Goal: Task Accomplishment & Management: Use online tool/utility

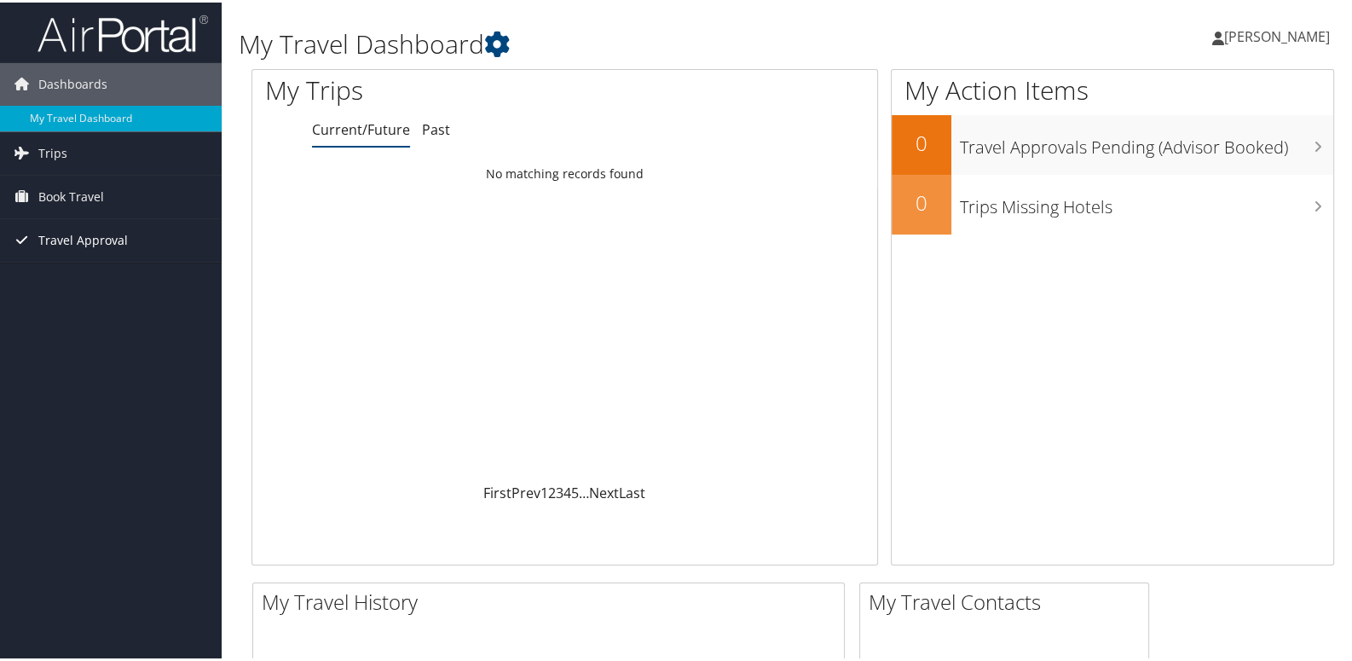
click at [76, 239] on span "Travel Approval" at bounding box center [82, 237] width 89 height 43
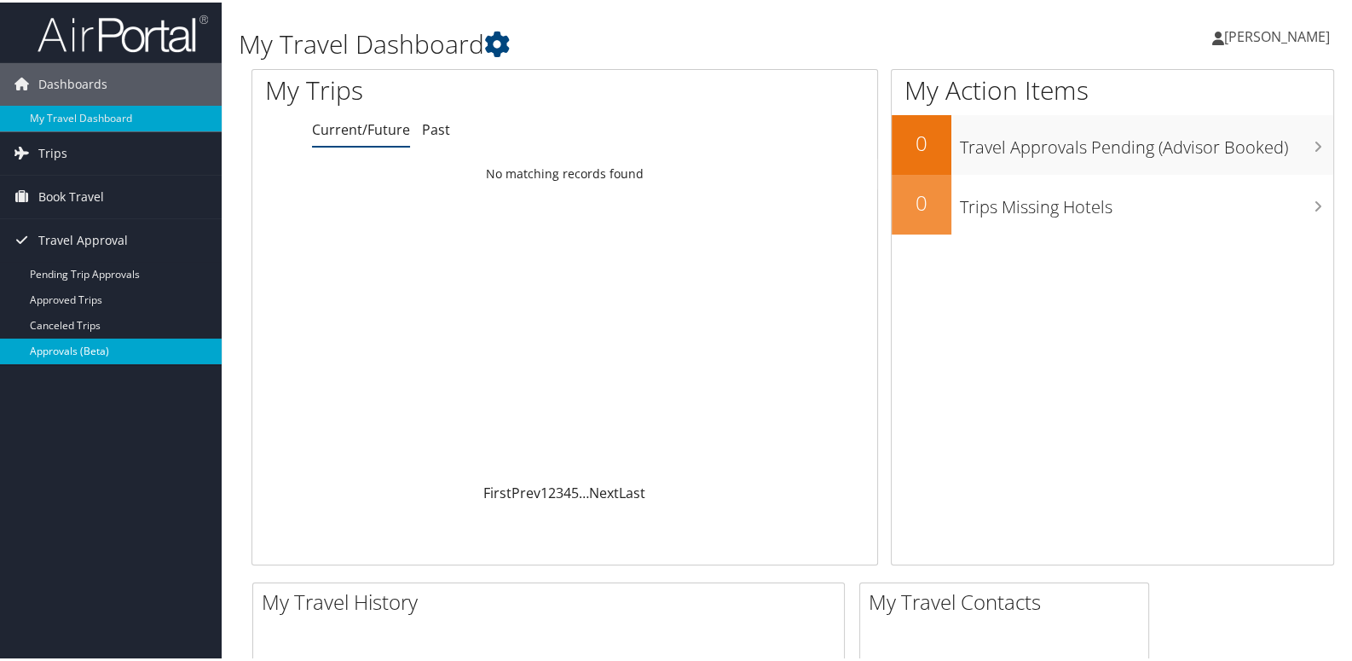
click at [76, 348] on link "Approvals (Beta)" at bounding box center [111, 349] width 222 height 26
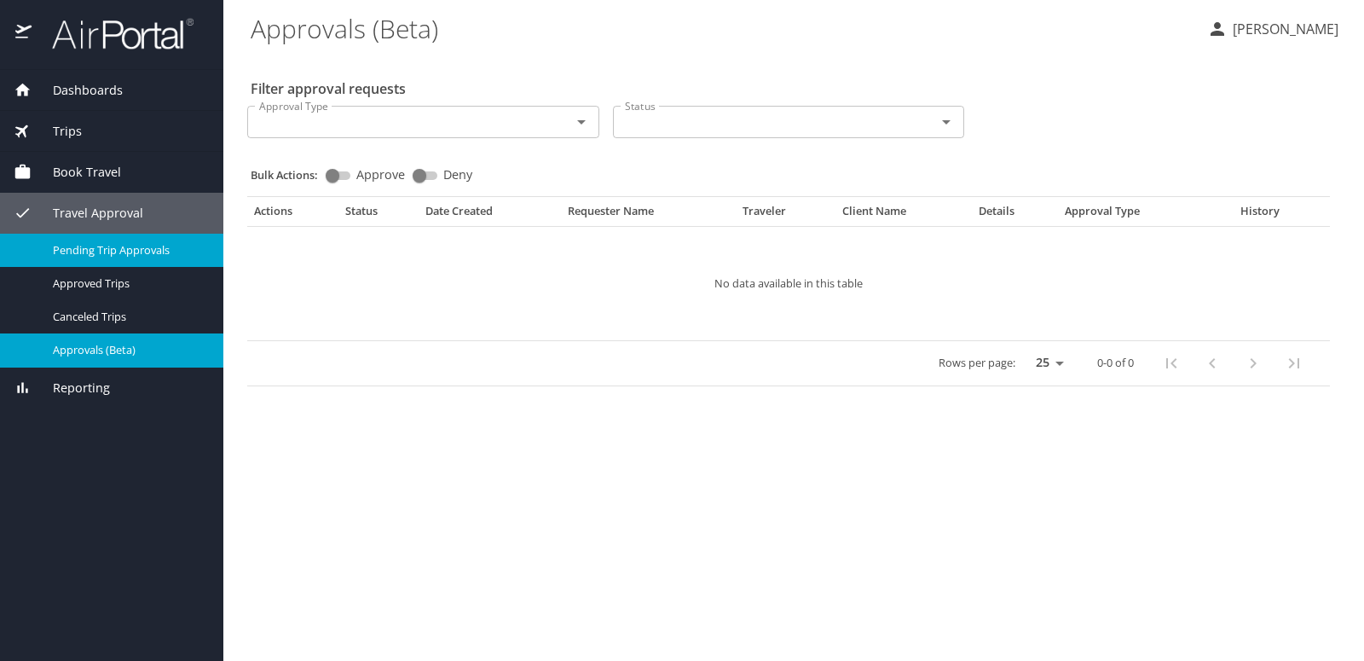
click at [88, 251] on span "Pending Trip Approvals" at bounding box center [128, 250] width 150 height 16
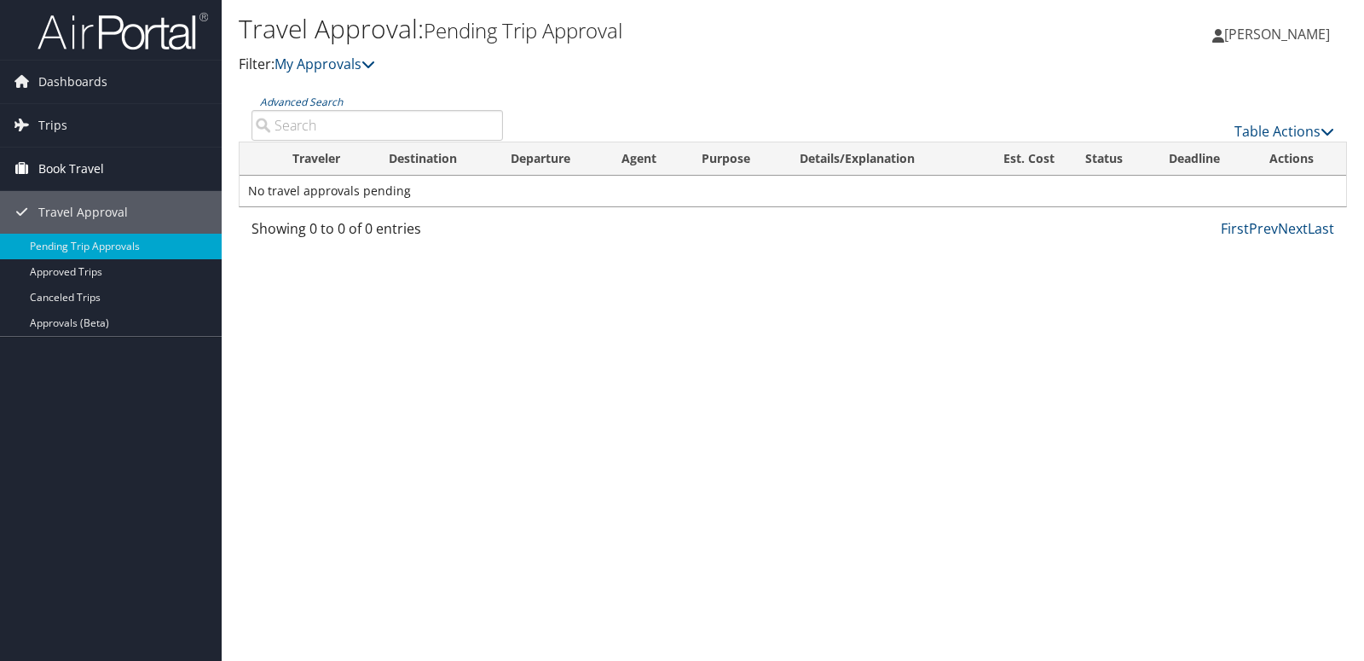
click at [69, 165] on span "Book Travel" at bounding box center [71, 168] width 66 height 43
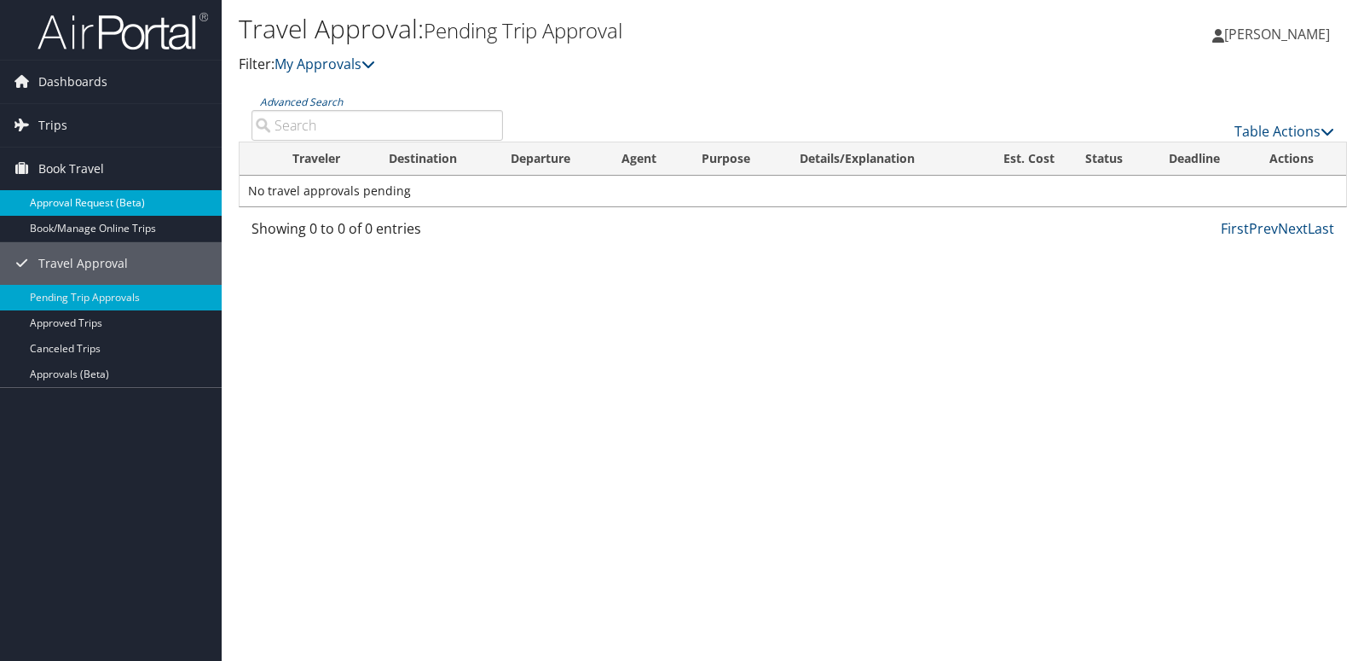
click at [74, 201] on link "Approval Request (Beta)" at bounding box center [111, 203] width 222 height 26
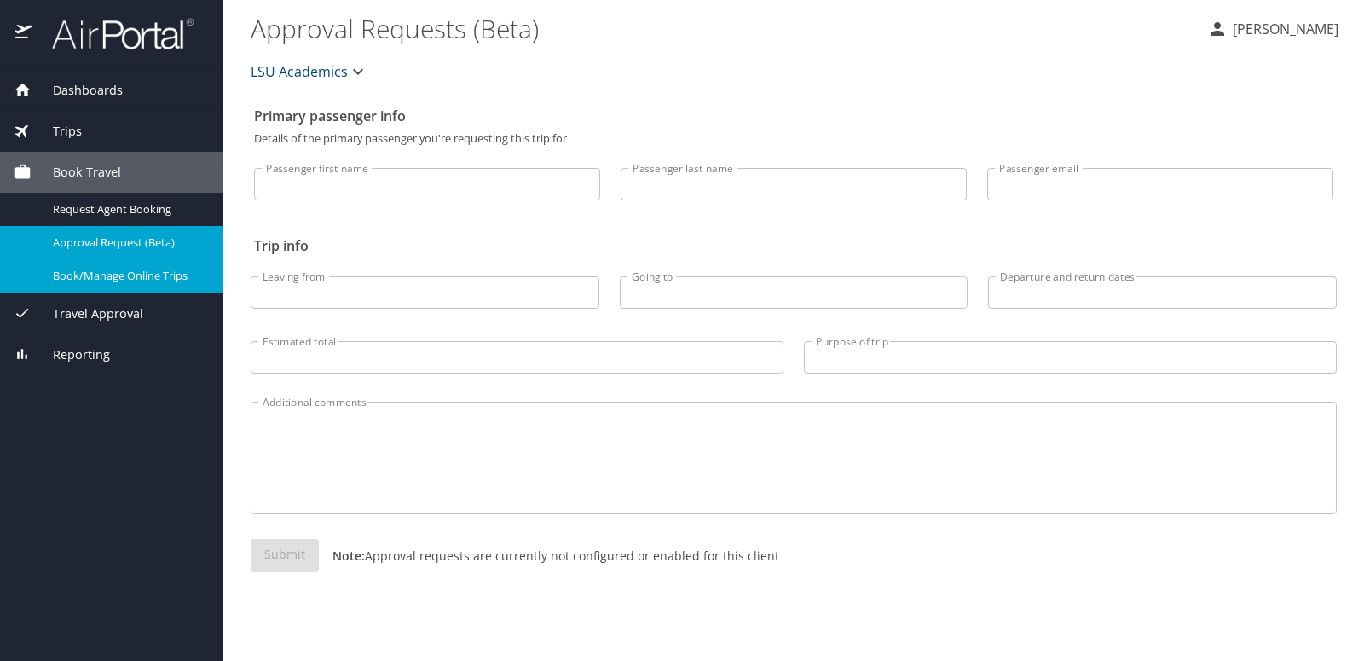
click at [92, 274] on span "Book/Manage Online Trips" at bounding box center [128, 276] width 150 height 16
